Goal: Transaction & Acquisition: Book appointment/travel/reservation

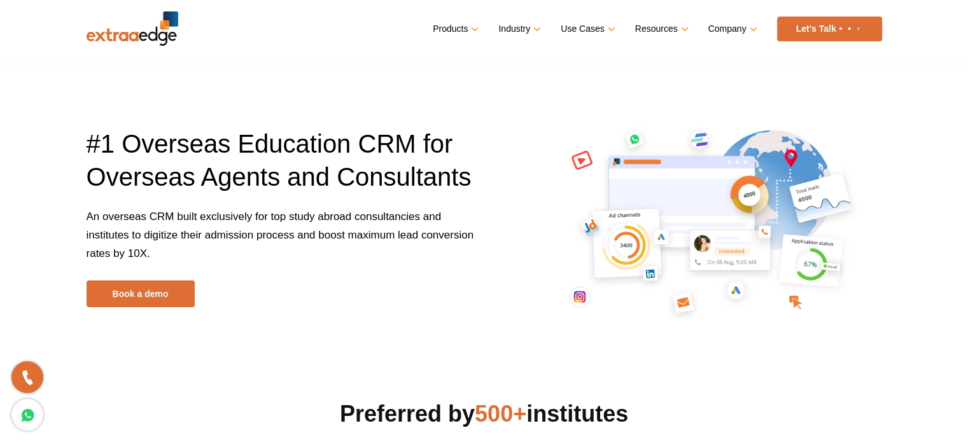
click at [188, 285] on link "Book a demo" at bounding box center [141, 294] width 108 height 27
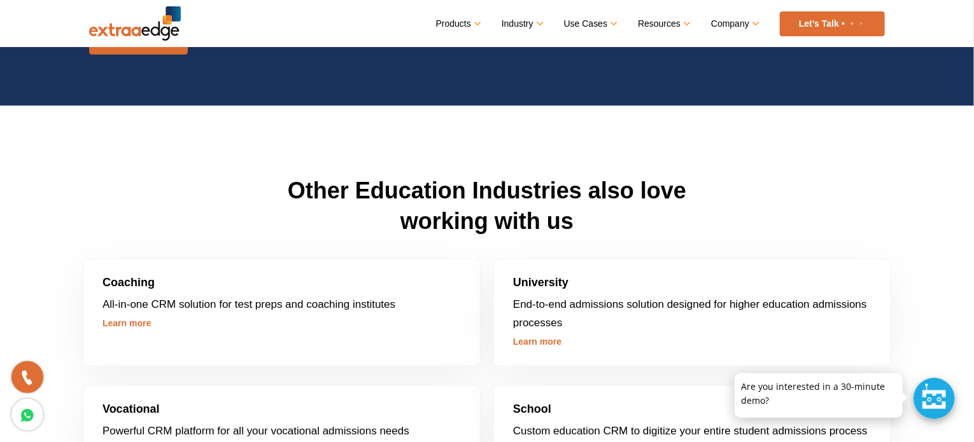
scroll to position [3565, 0]
